Goal: Transaction & Acquisition: Purchase product/service

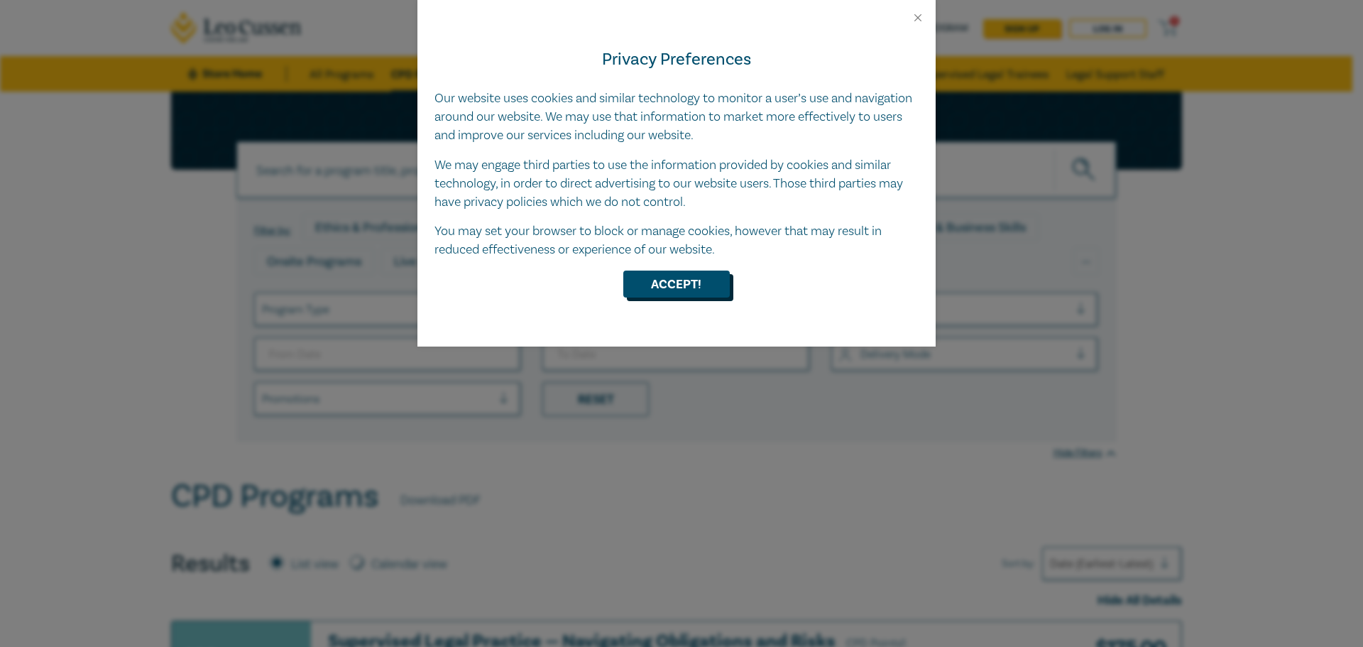
click at [677, 278] on button "Accept!" at bounding box center [676, 284] width 107 height 27
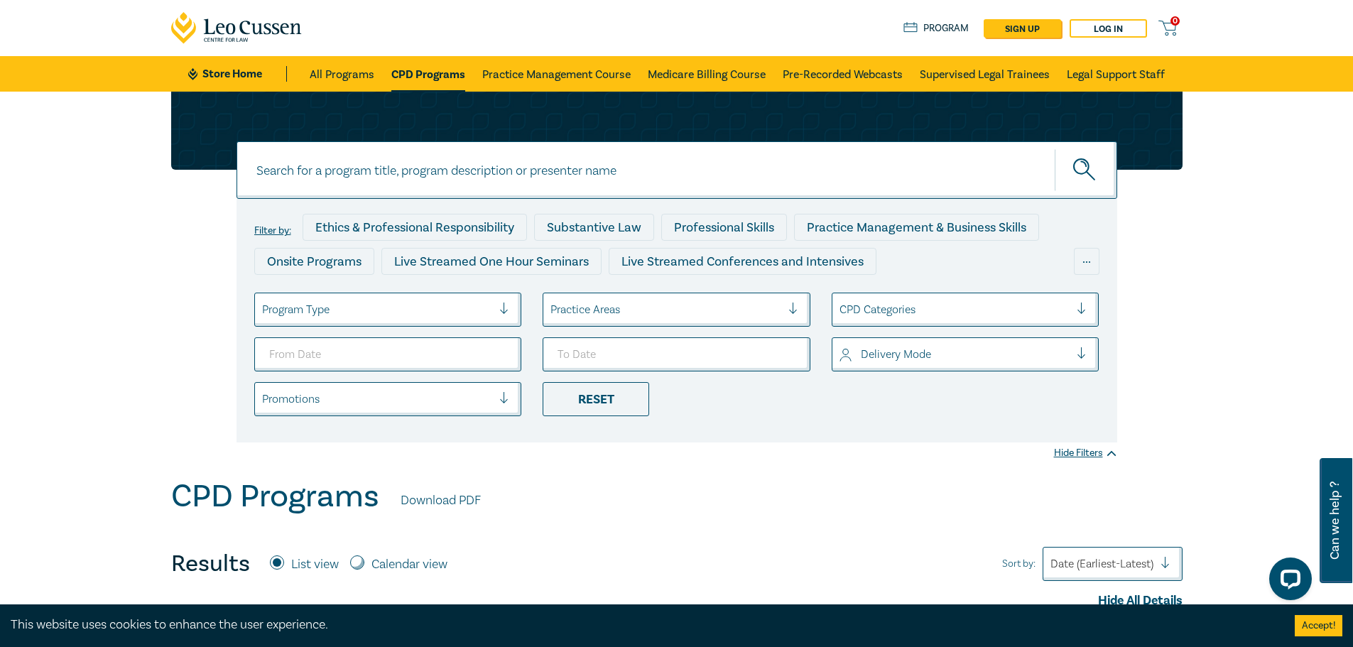
click at [432, 73] on link "CPD Programs" at bounding box center [428, 74] width 74 height 36
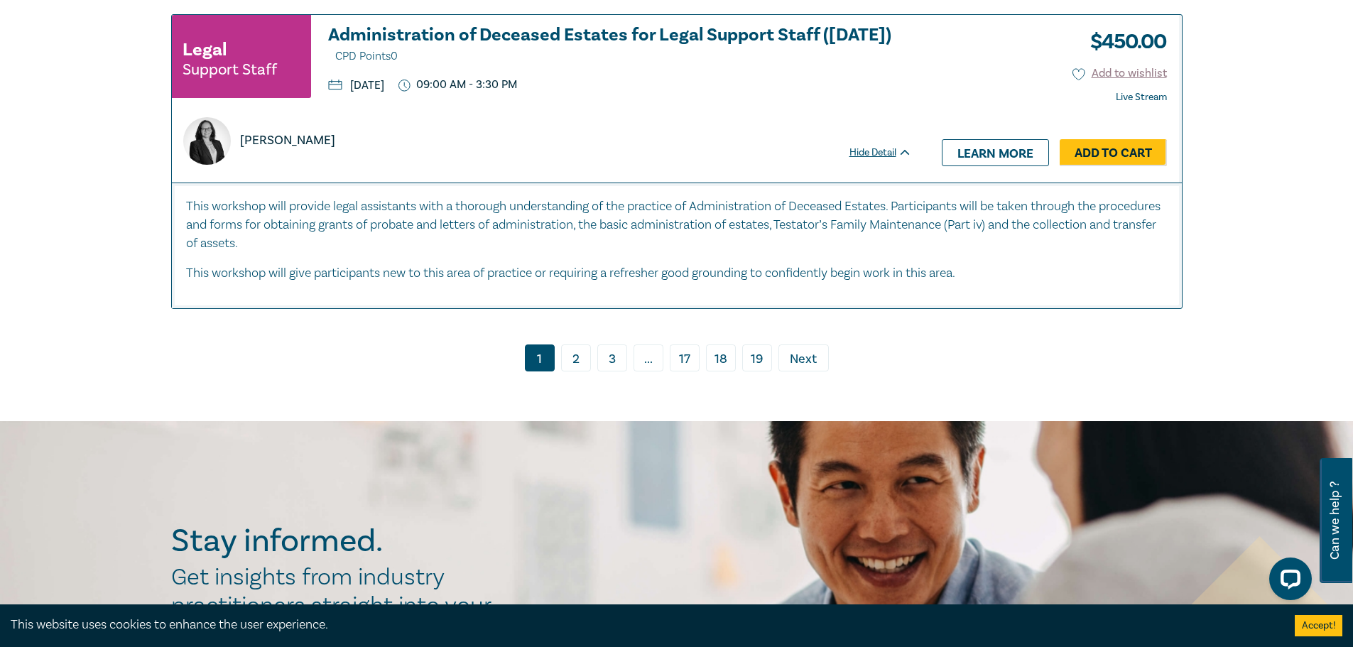
scroll to position [7029, 0]
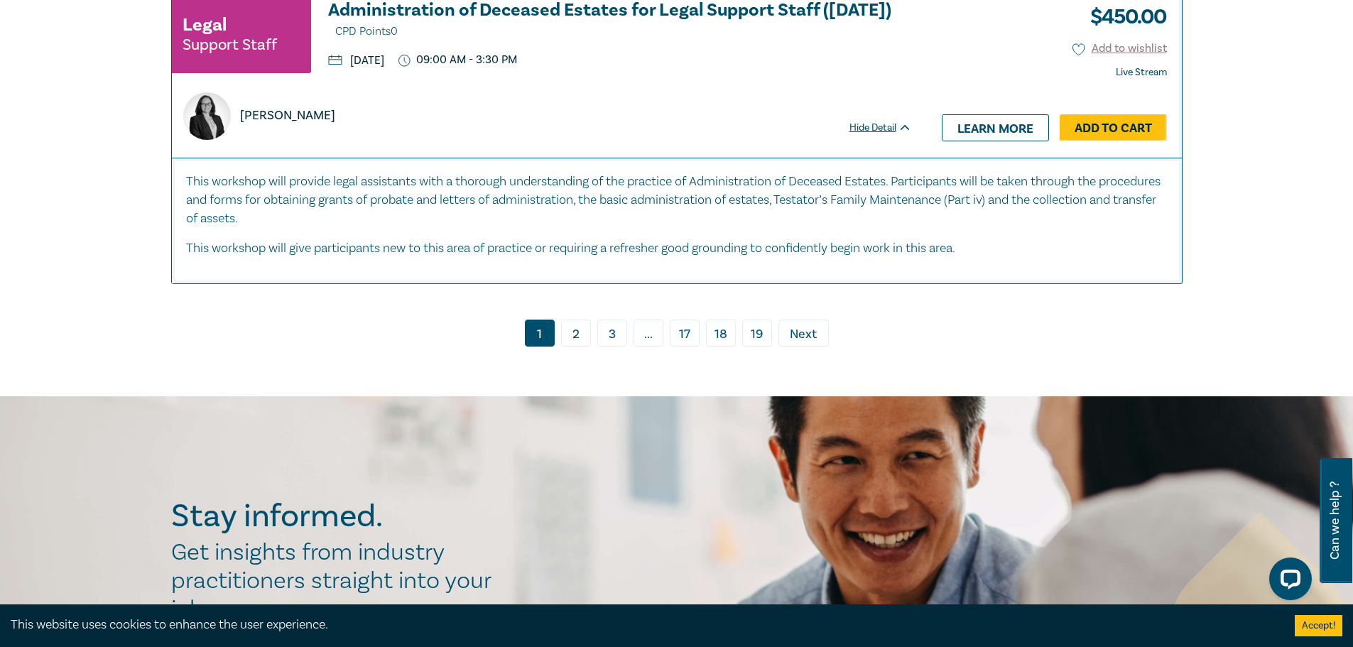
click at [574, 324] on link "2" at bounding box center [576, 333] width 30 height 27
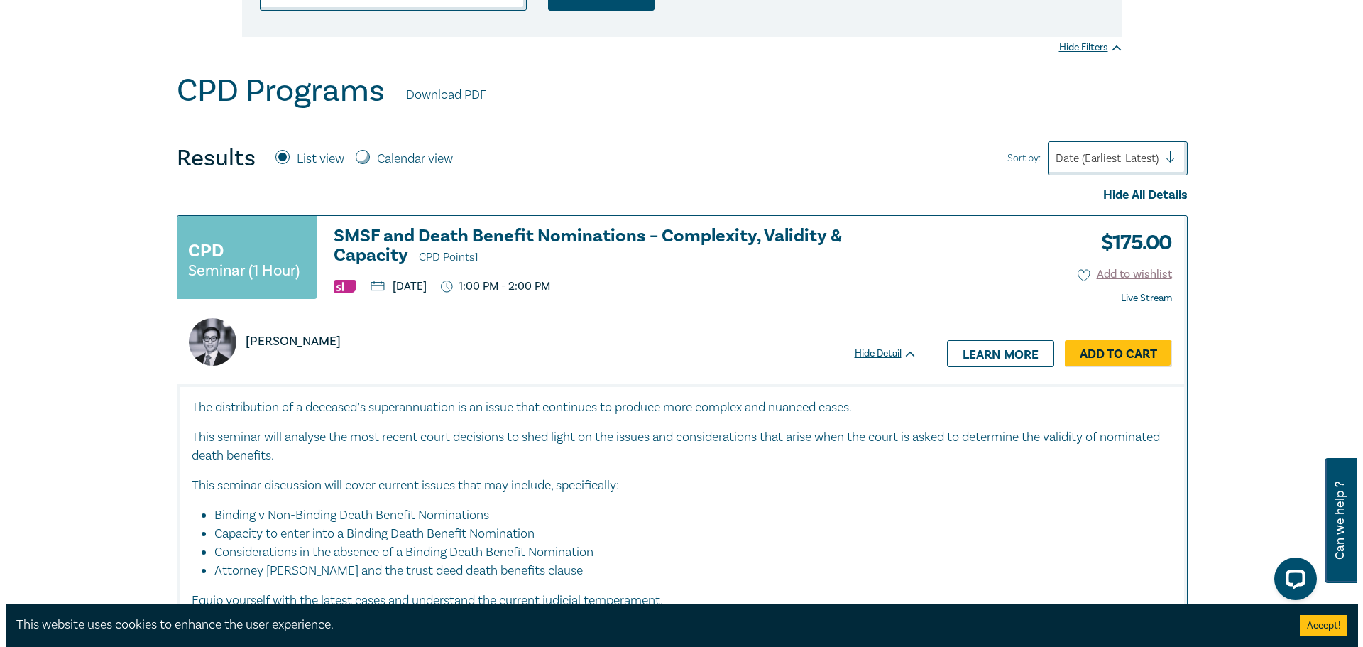
scroll to position [426, 0]
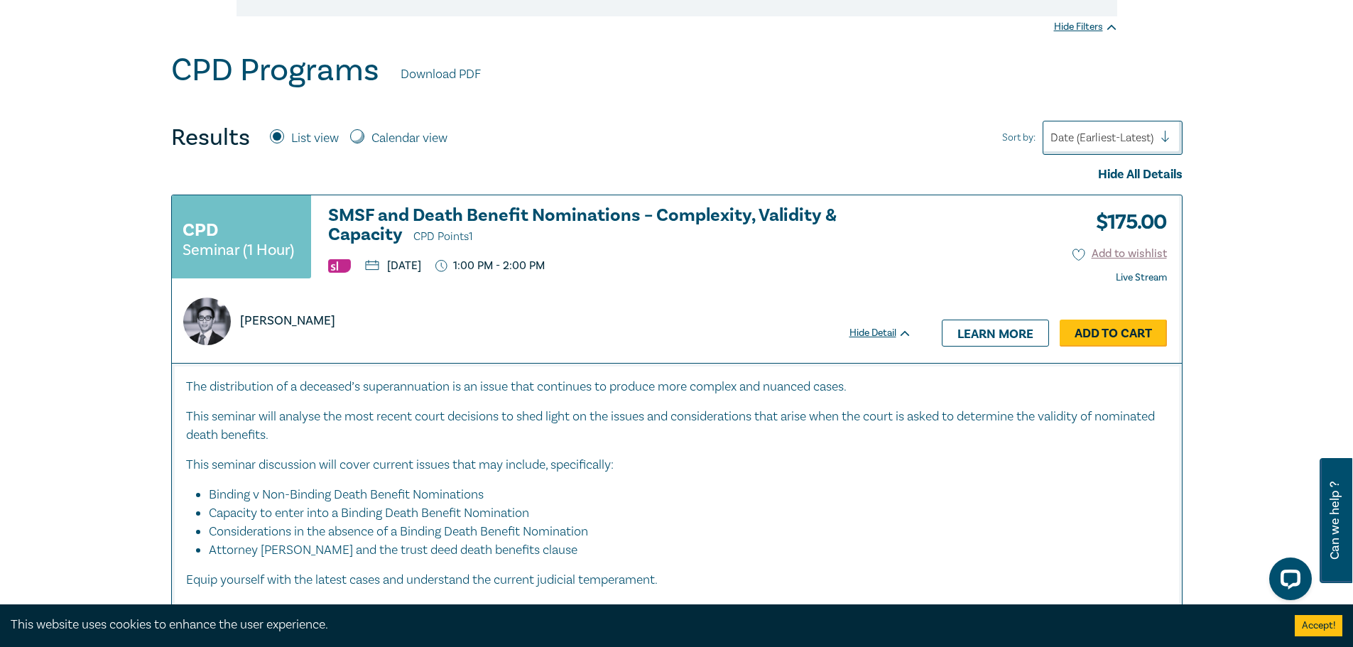
click at [1106, 320] on link "Add to Cart" at bounding box center [1112, 333] width 107 height 27
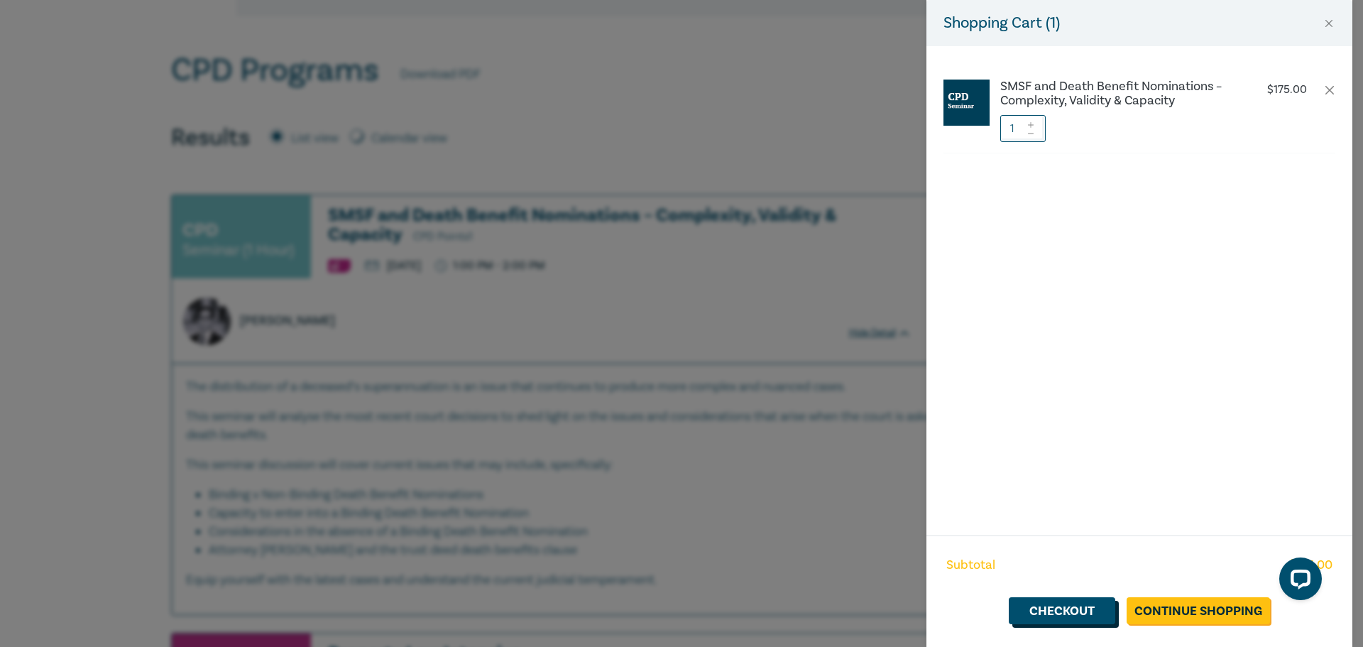
click at [1079, 611] on link "Checkout" at bounding box center [1062, 610] width 107 height 27
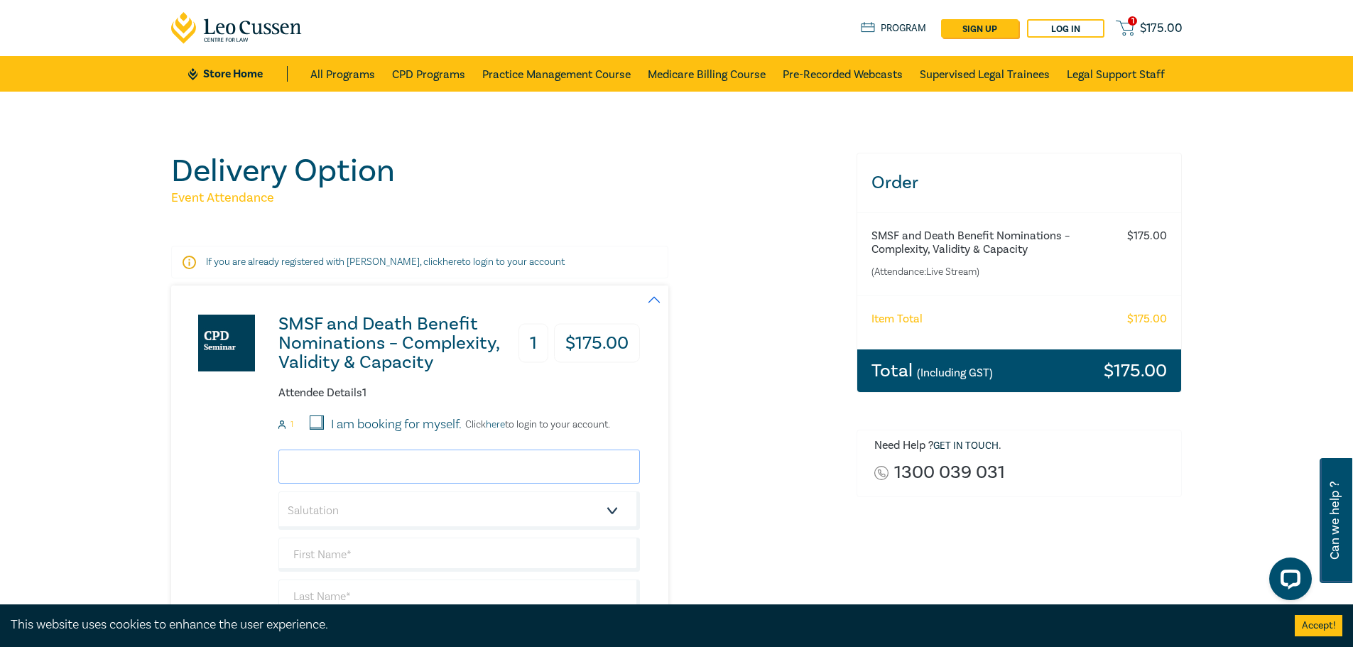
click at [345, 459] on input "email" at bounding box center [458, 466] width 361 height 34
type input "[EMAIL_ADDRESS][DOMAIN_NAME]"
click at [348, 515] on select "Salutation Mr. Mrs. Ms. Miss Dr. Prof. Other" at bounding box center [458, 510] width 361 height 38
select select "Mrs."
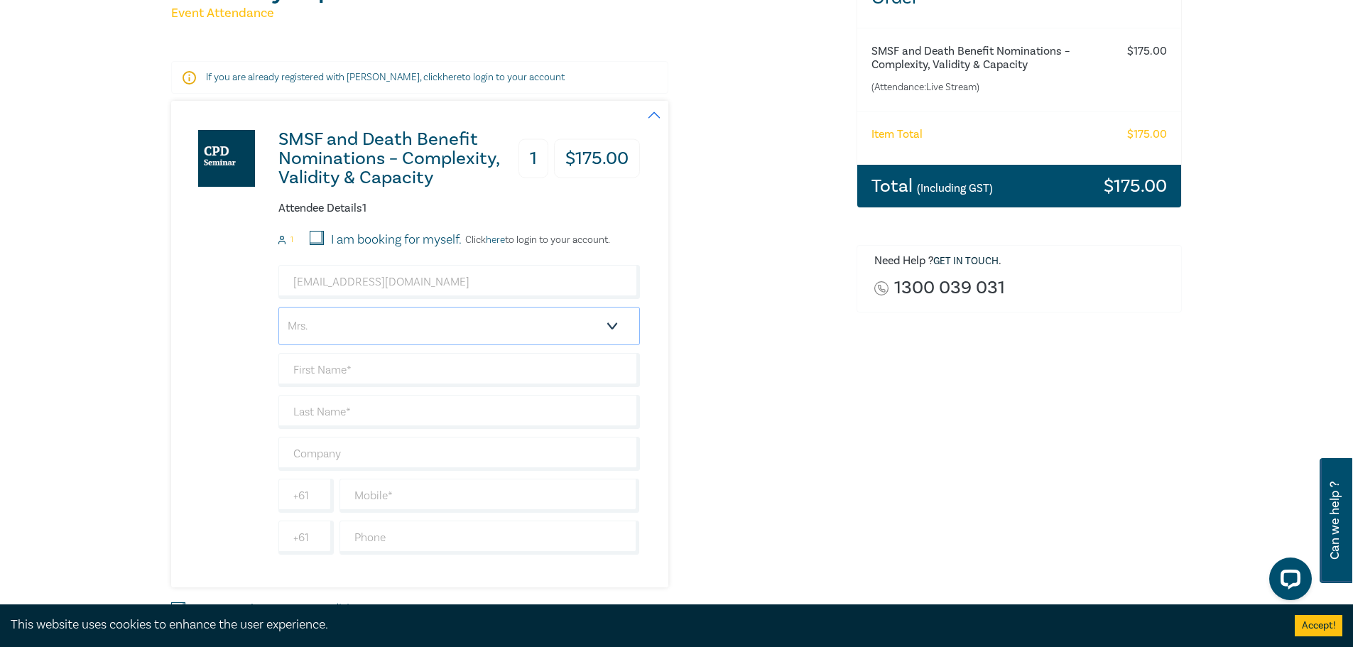
scroll to position [213, 0]
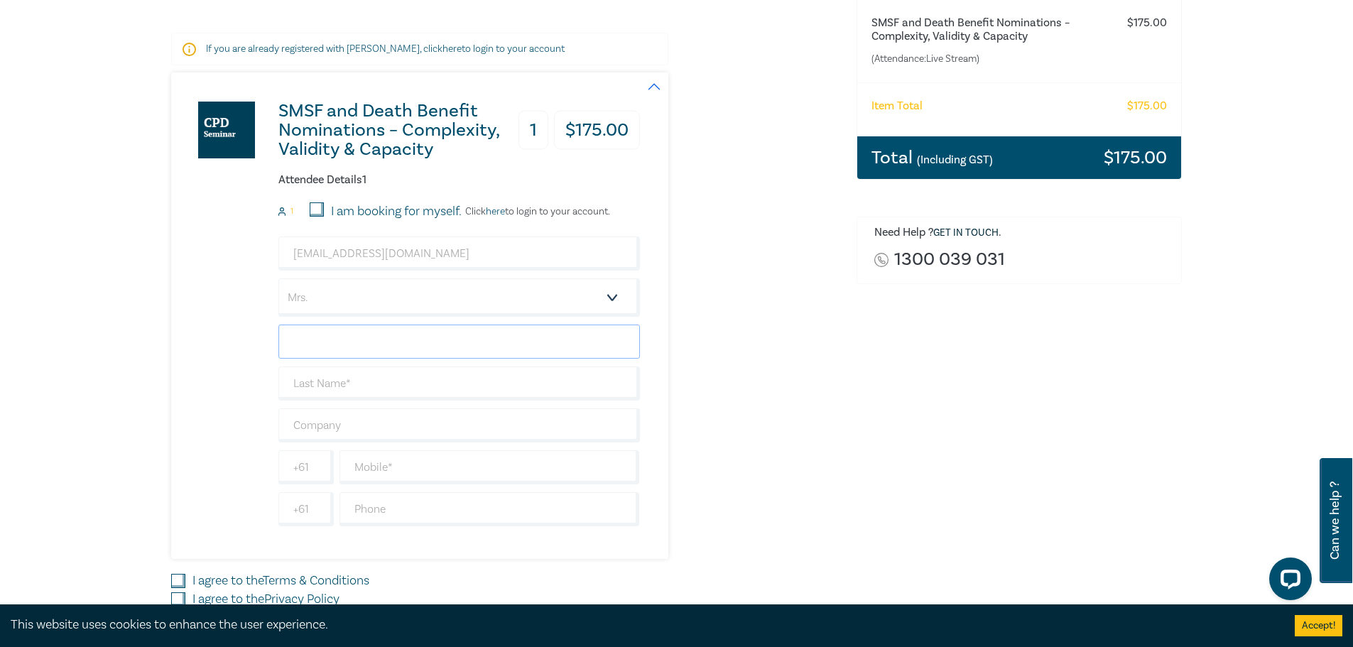
click at [349, 344] on input "text" at bounding box center [458, 341] width 361 height 34
type input "Liana"
click at [340, 386] on input "text" at bounding box center [458, 383] width 361 height 34
type input "[PERSON_NAME]"
click at [336, 420] on input "text" at bounding box center [458, 425] width 361 height 34
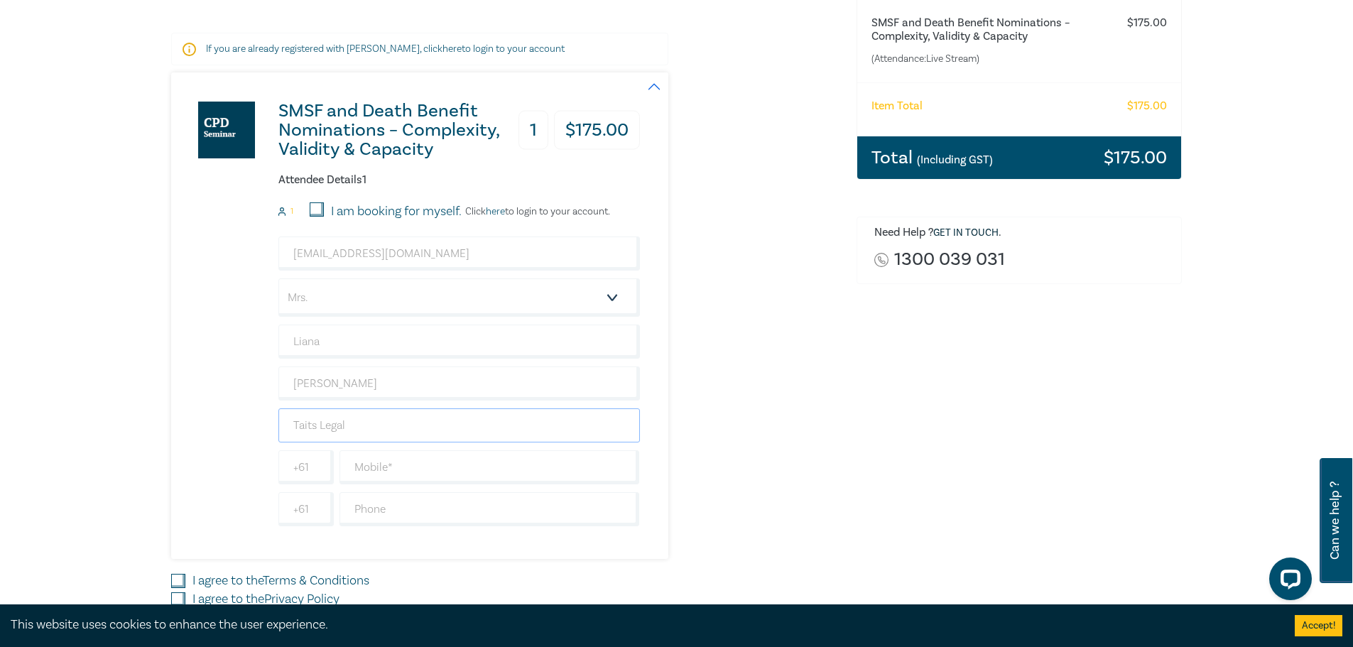
type input "Taits Legal"
type input "0419712841"
click at [374, 512] on input "text" at bounding box center [489, 509] width 300 height 34
type input "55602100"
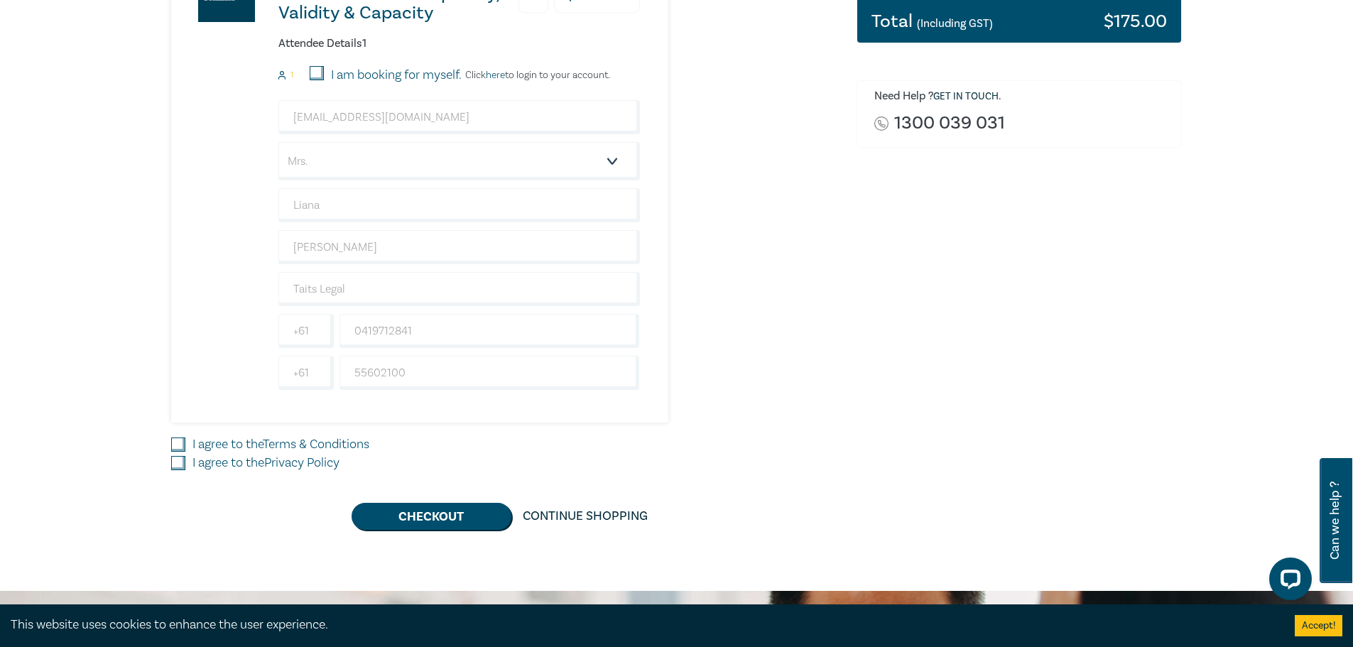
scroll to position [426, 0]
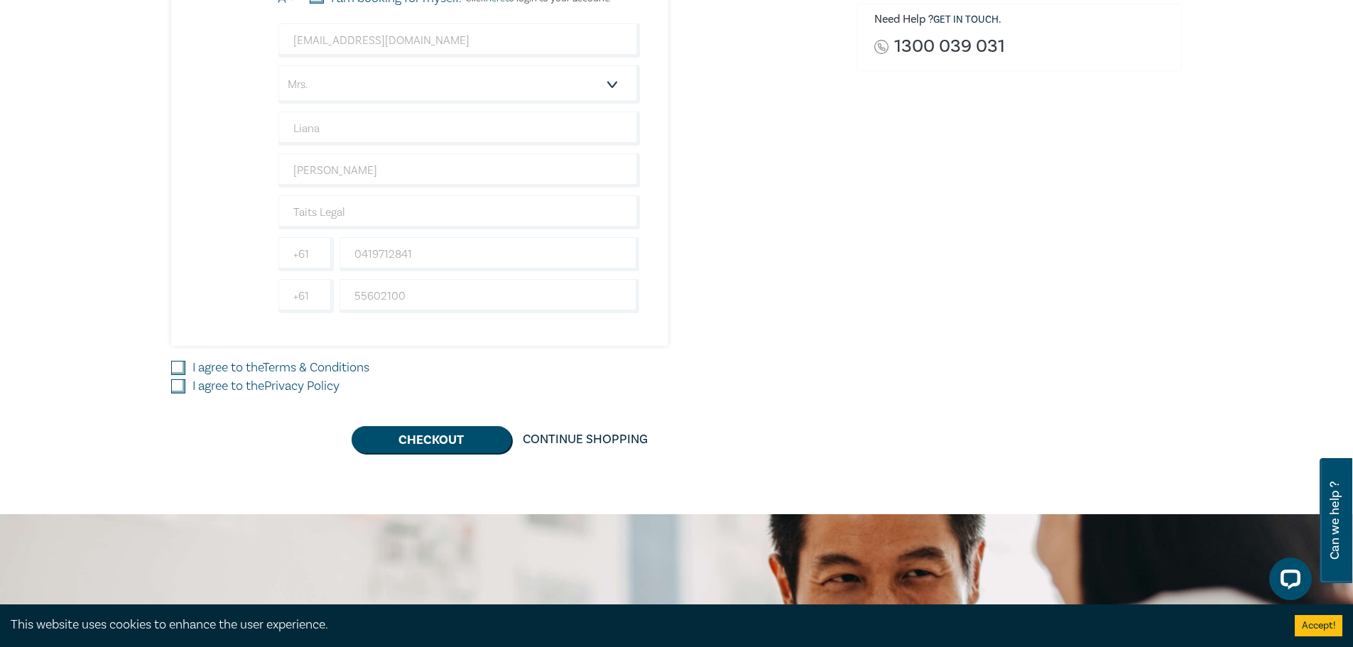
click at [183, 365] on input "I agree to the Terms & Conditions" at bounding box center [178, 368] width 14 height 14
checkbox input "true"
click at [183, 390] on input "I agree to the Privacy Policy" at bounding box center [178, 386] width 14 height 14
checkbox input "true"
click at [434, 450] on button "Checkout" at bounding box center [431, 439] width 160 height 27
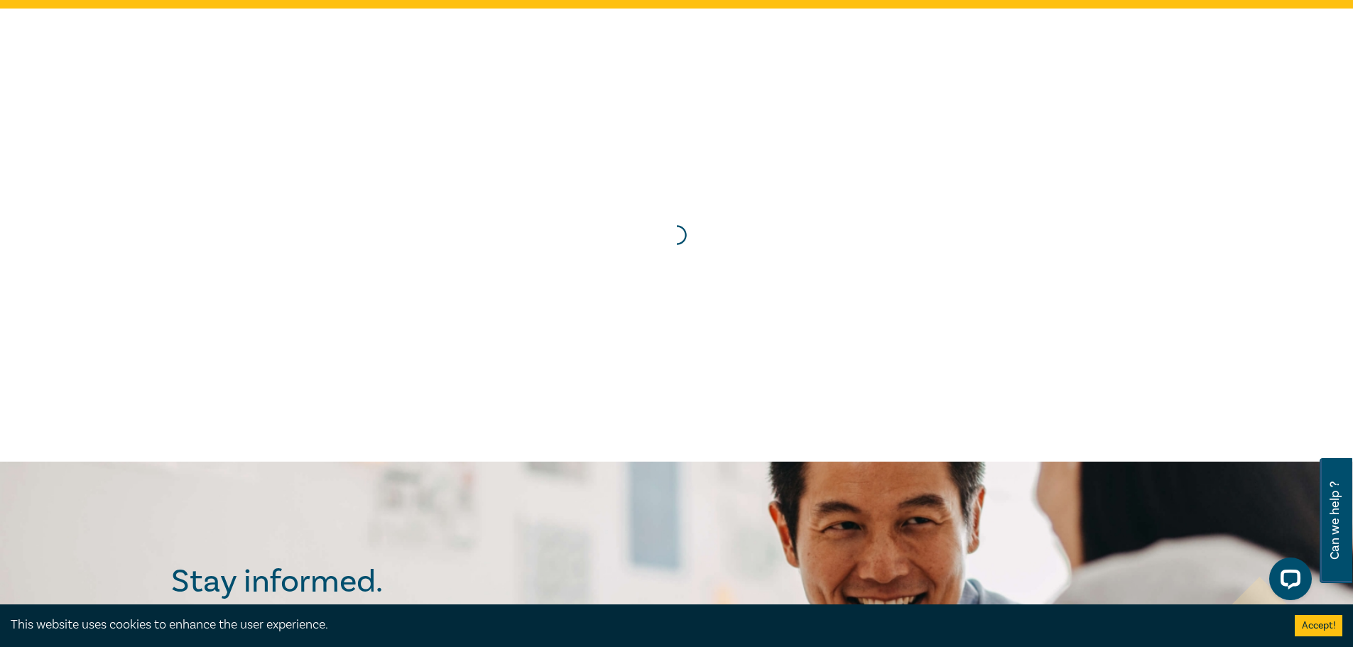
scroll to position [0, 0]
